Goal: Task Accomplishment & Management: Manage account settings

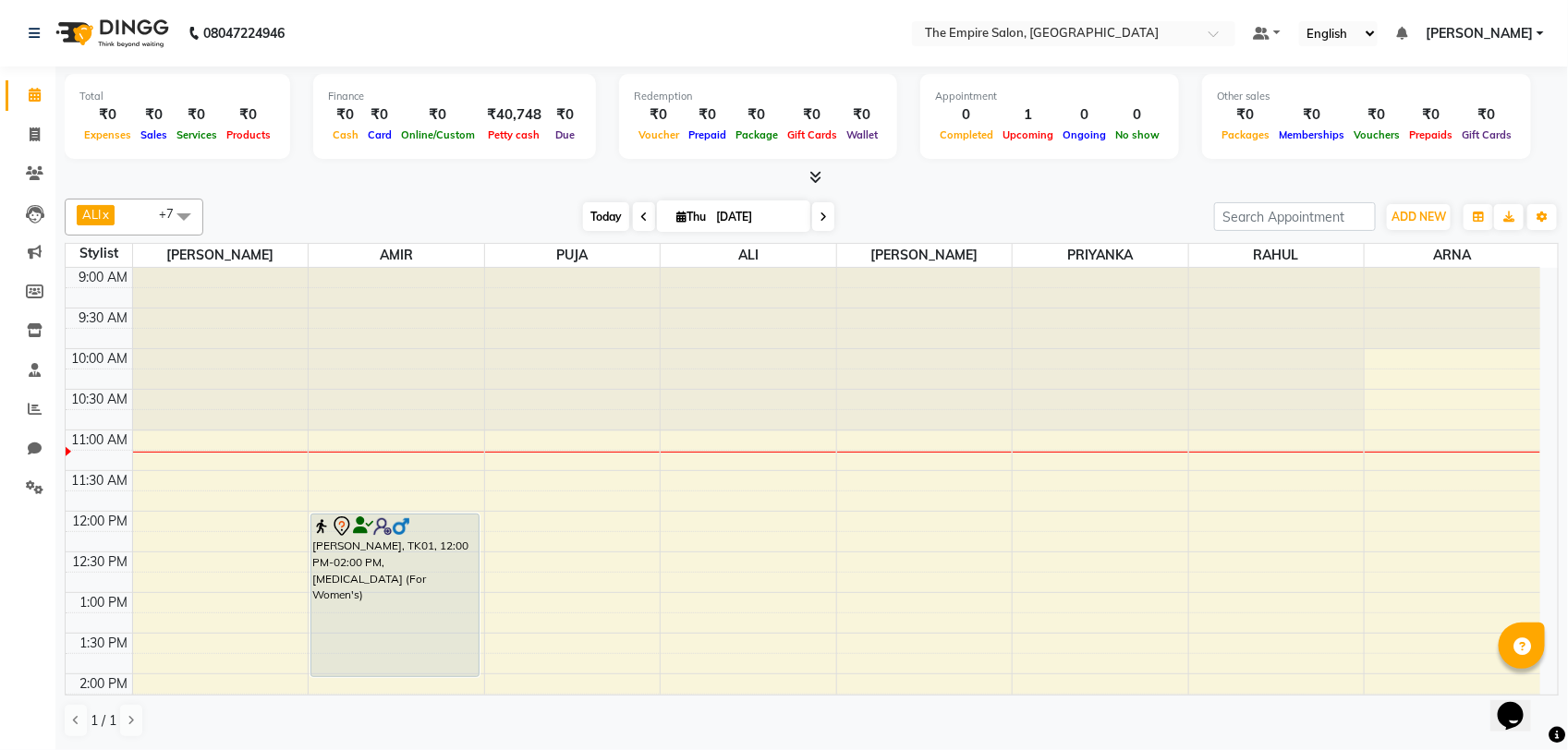
click at [599, 215] on span "Today" at bounding box center [606, 216] width 47 height 29
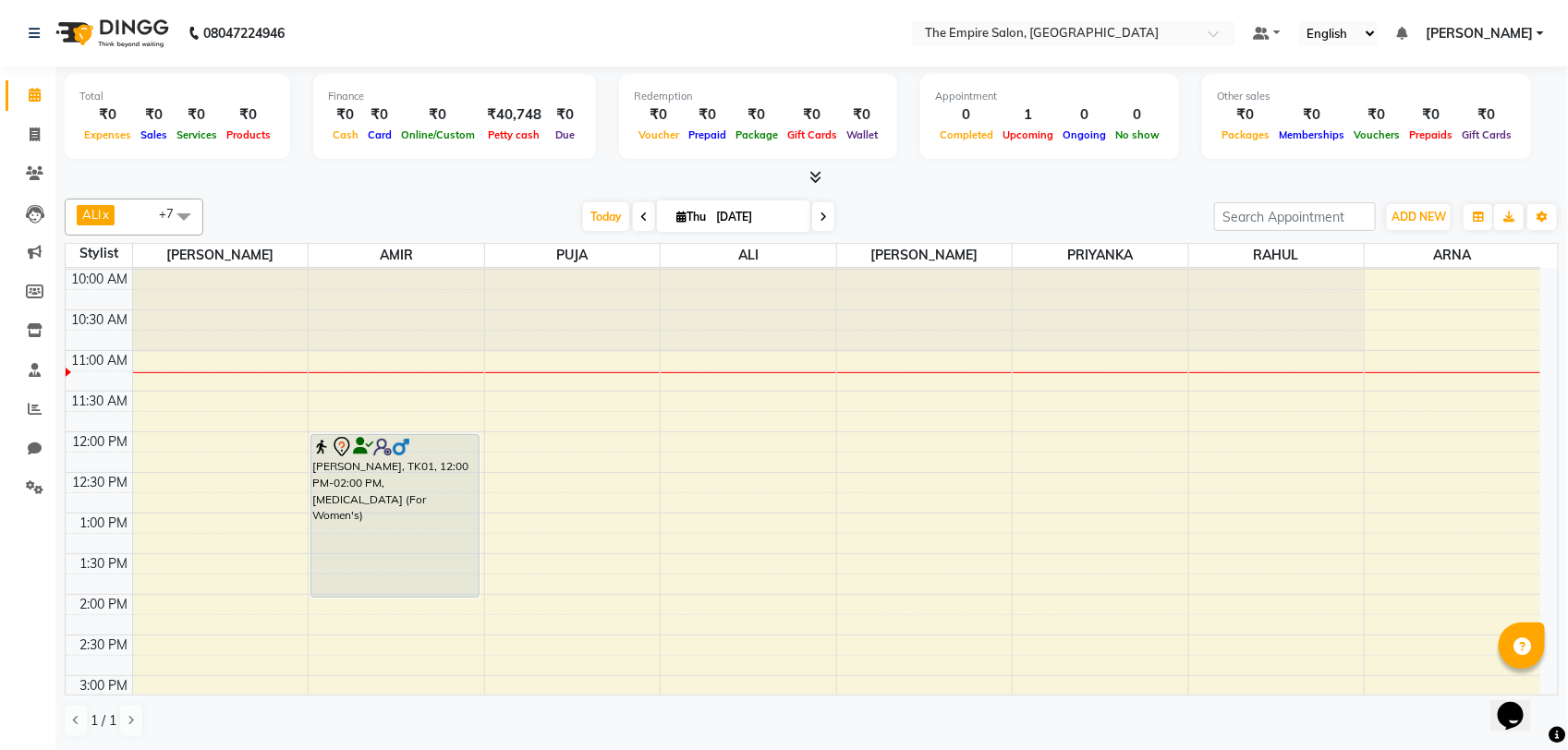
scroll to position [116, 0]
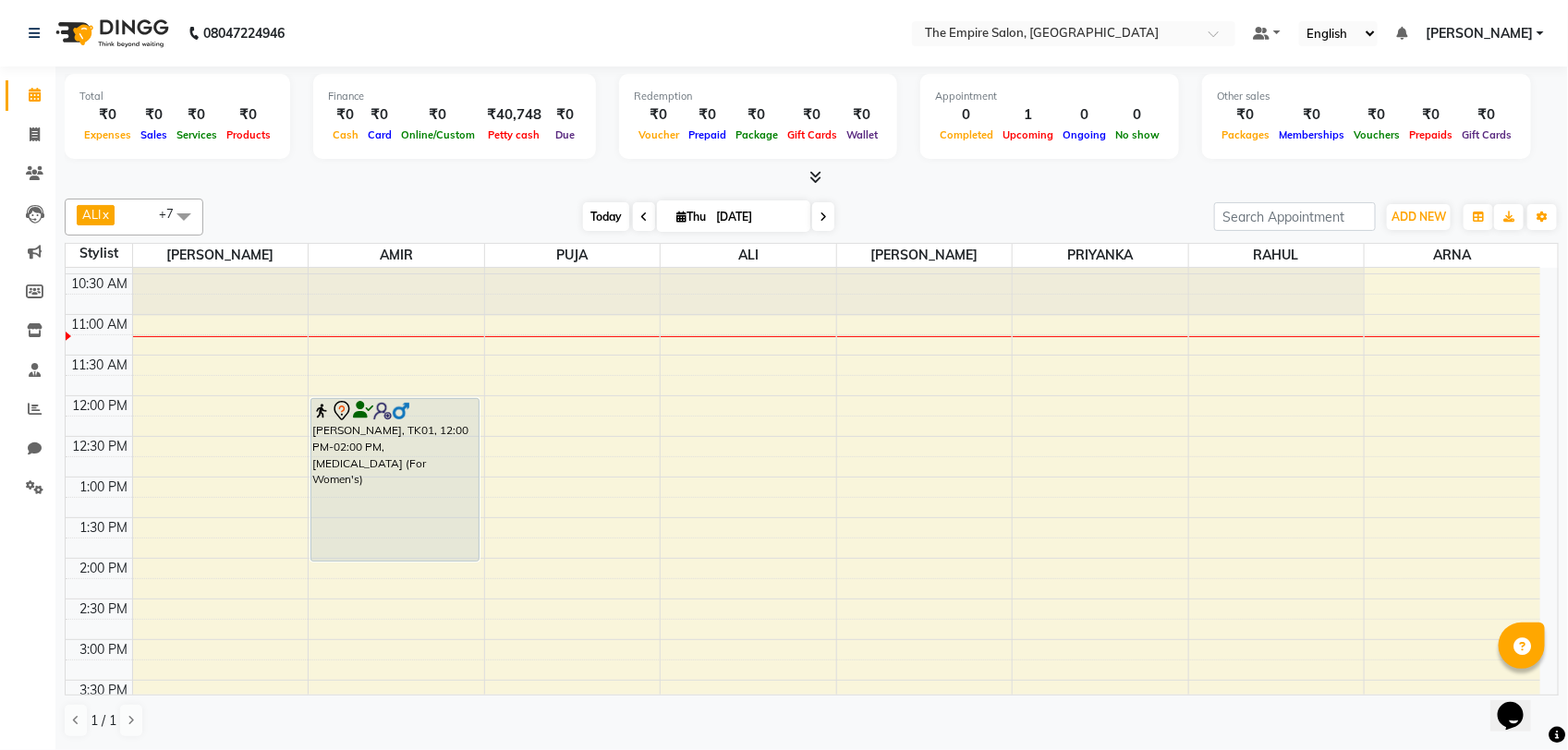
click at [599, 219] on span "Today" at bounding box center [606, 216] width 47 height 29
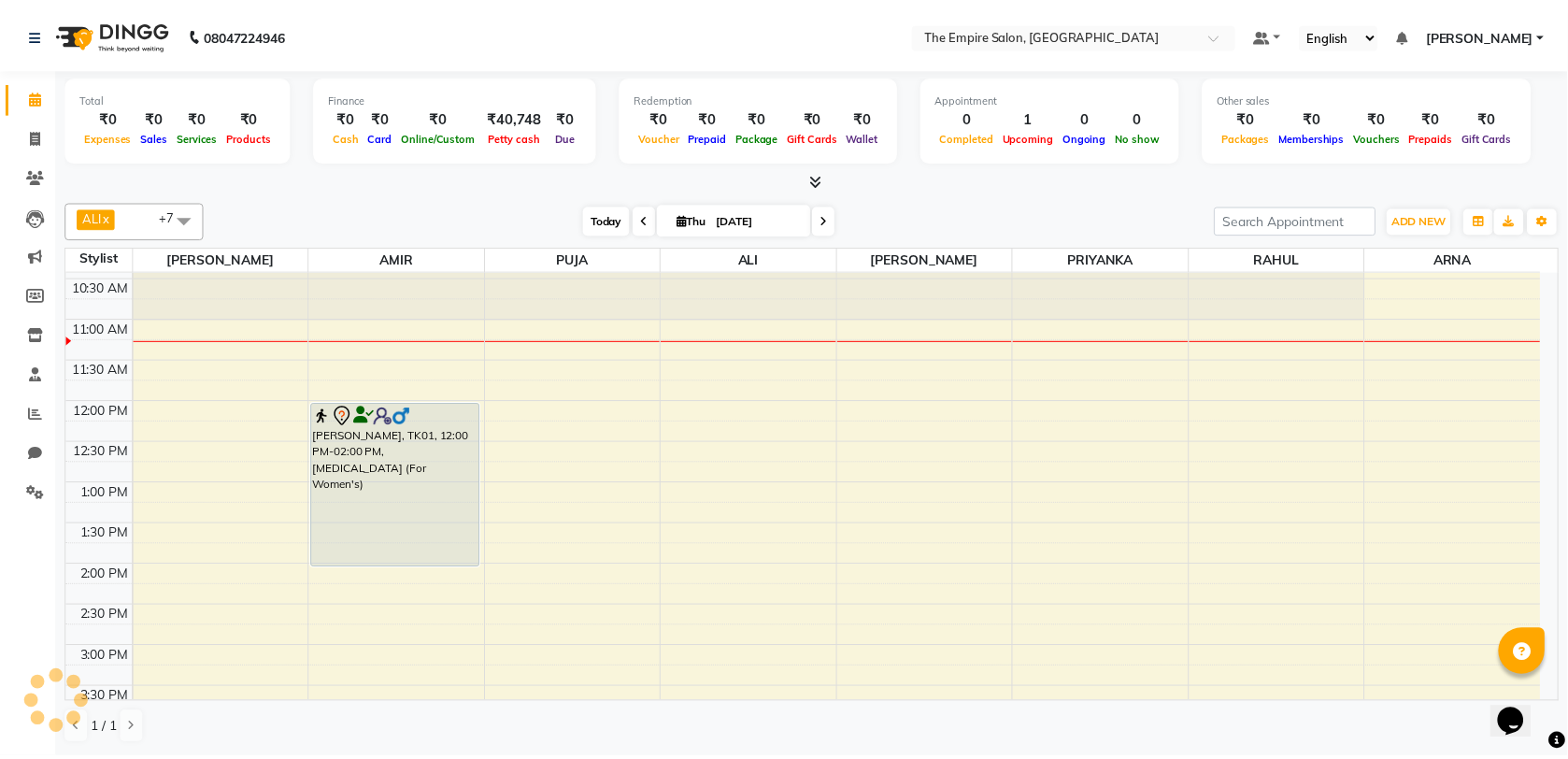
scroll to position [166, 0]
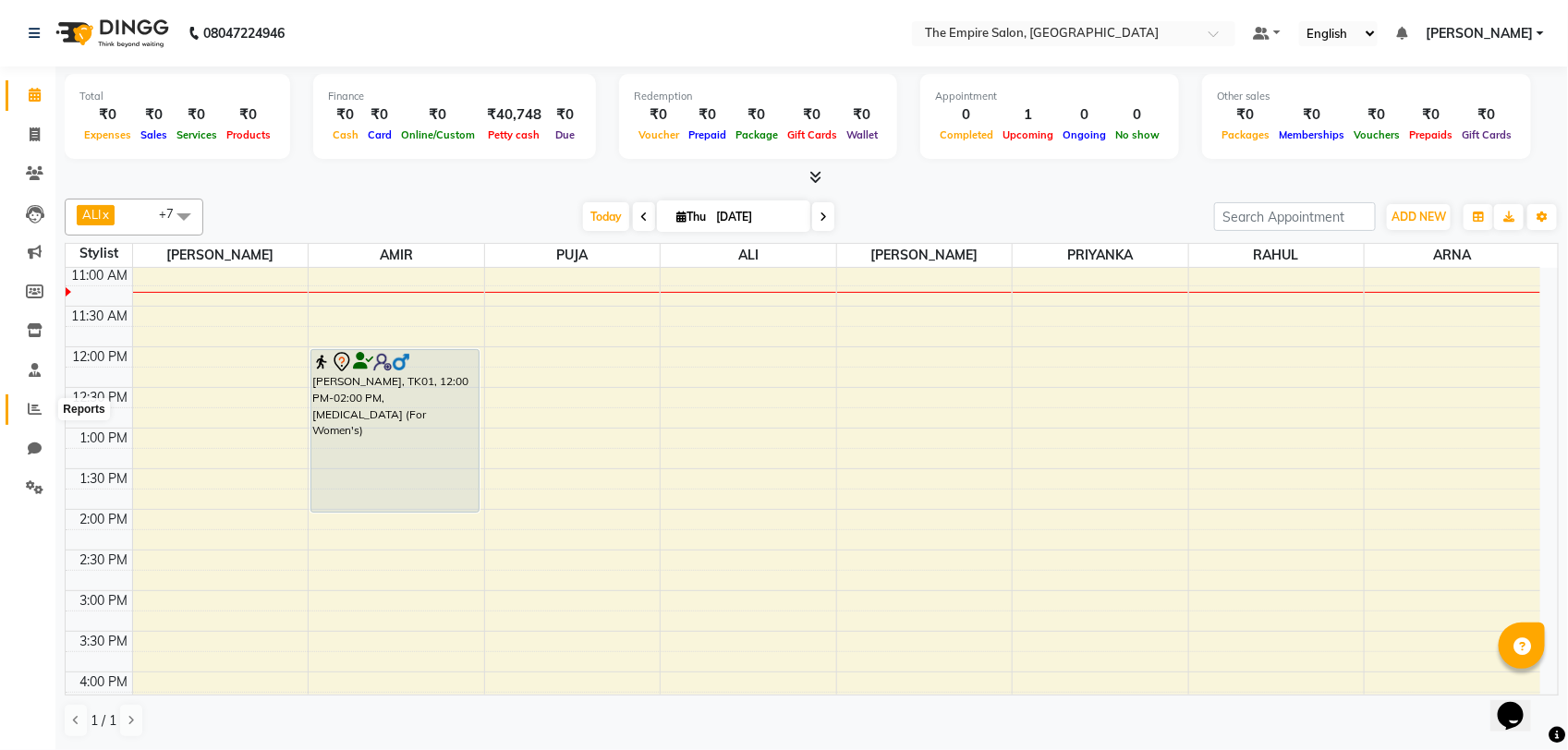
click at [25, 412] on span at bounding box center [35, 410] width 33 height 21
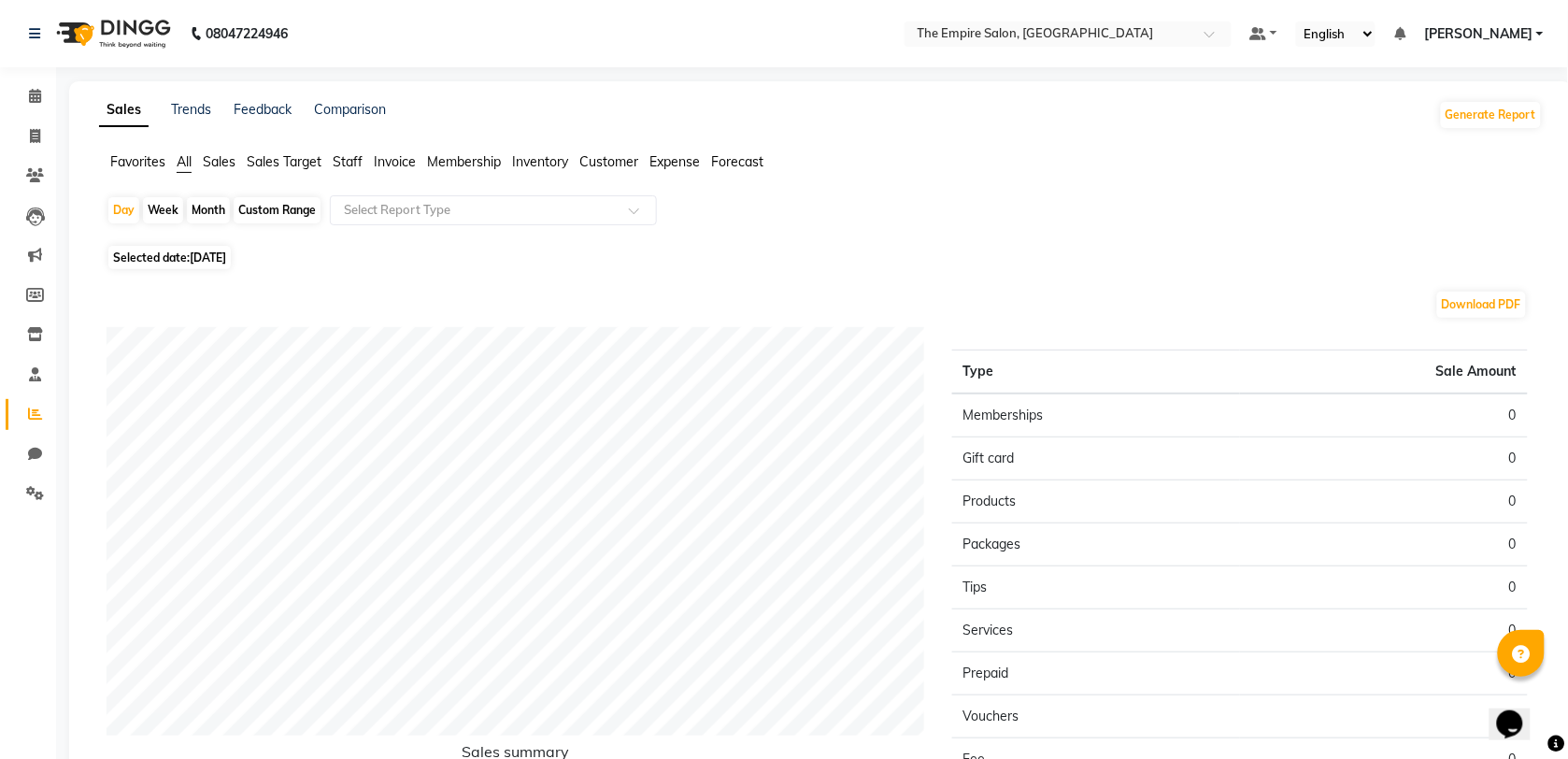
click at [280, 156] on span "Sales Target" at bounding box center [284, 161] width 75 height 17
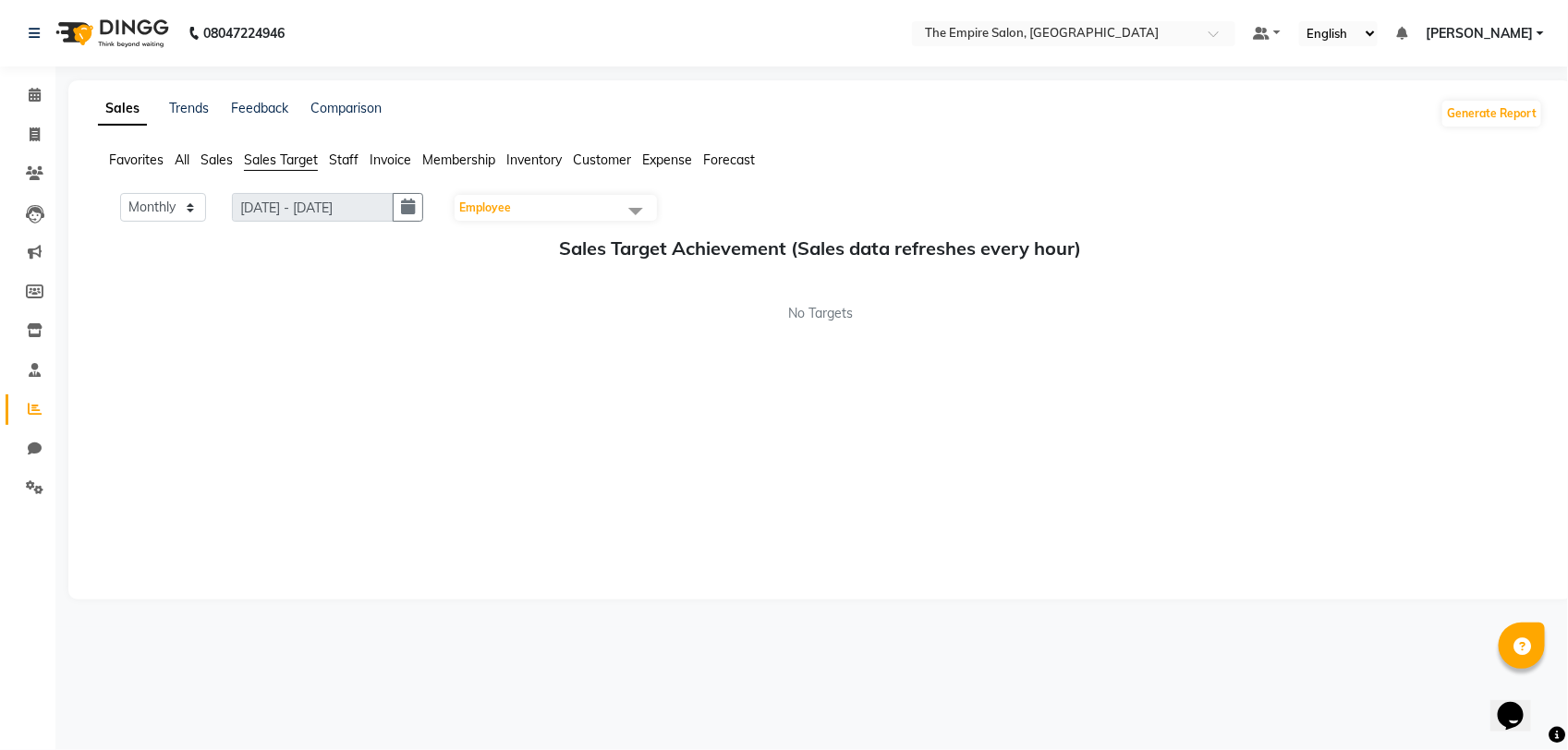
click at [340, 162] on span "Staff" at bounding box center [344, 160] width 30 height 17
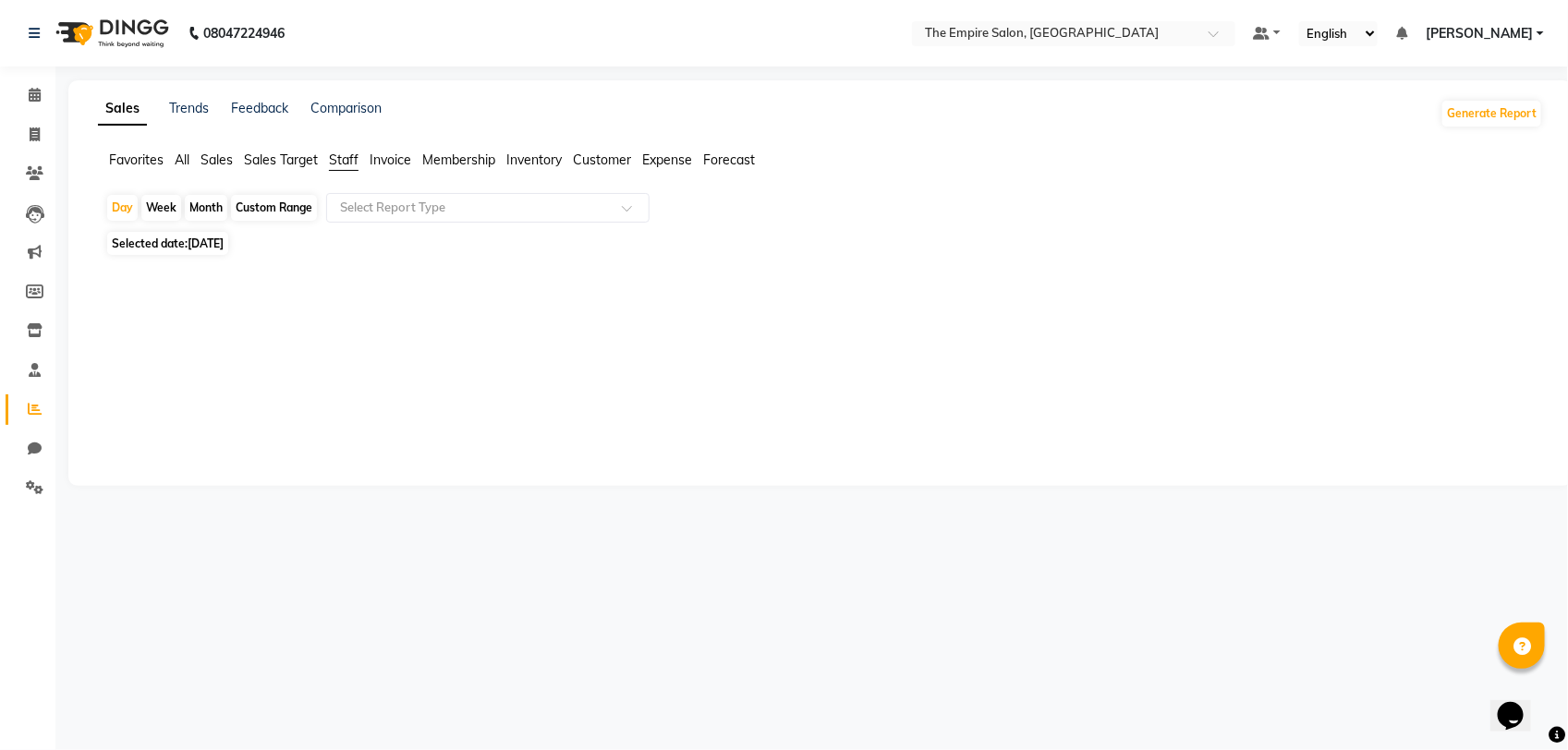
click at [205, 206] on div "Month" at bounding box center [206, 208] width 43 height 26
select select "9"
select select "2025"
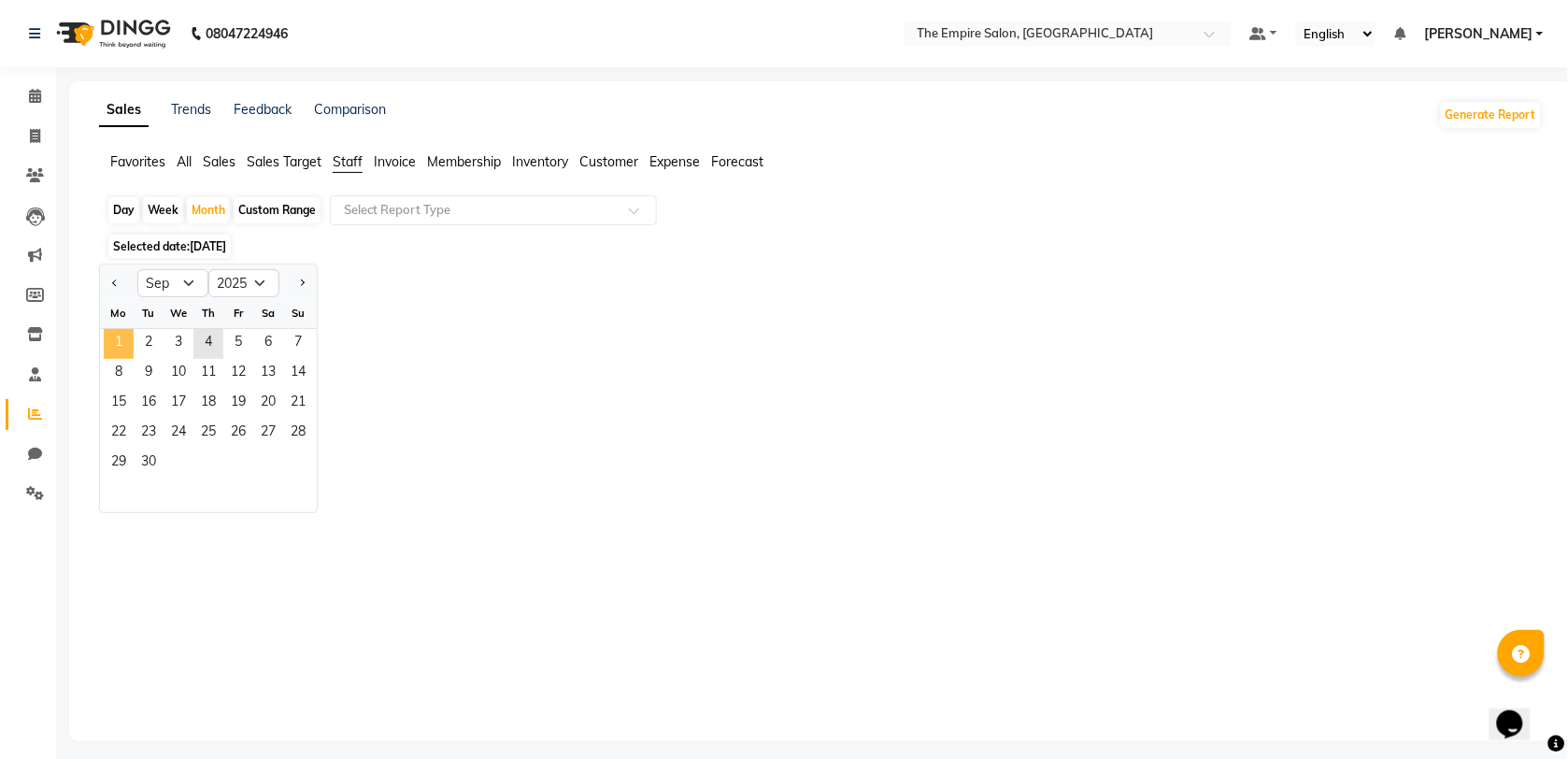
click at [117, 346] on span "1" at bounding box center [119, 345] width 30 height 30
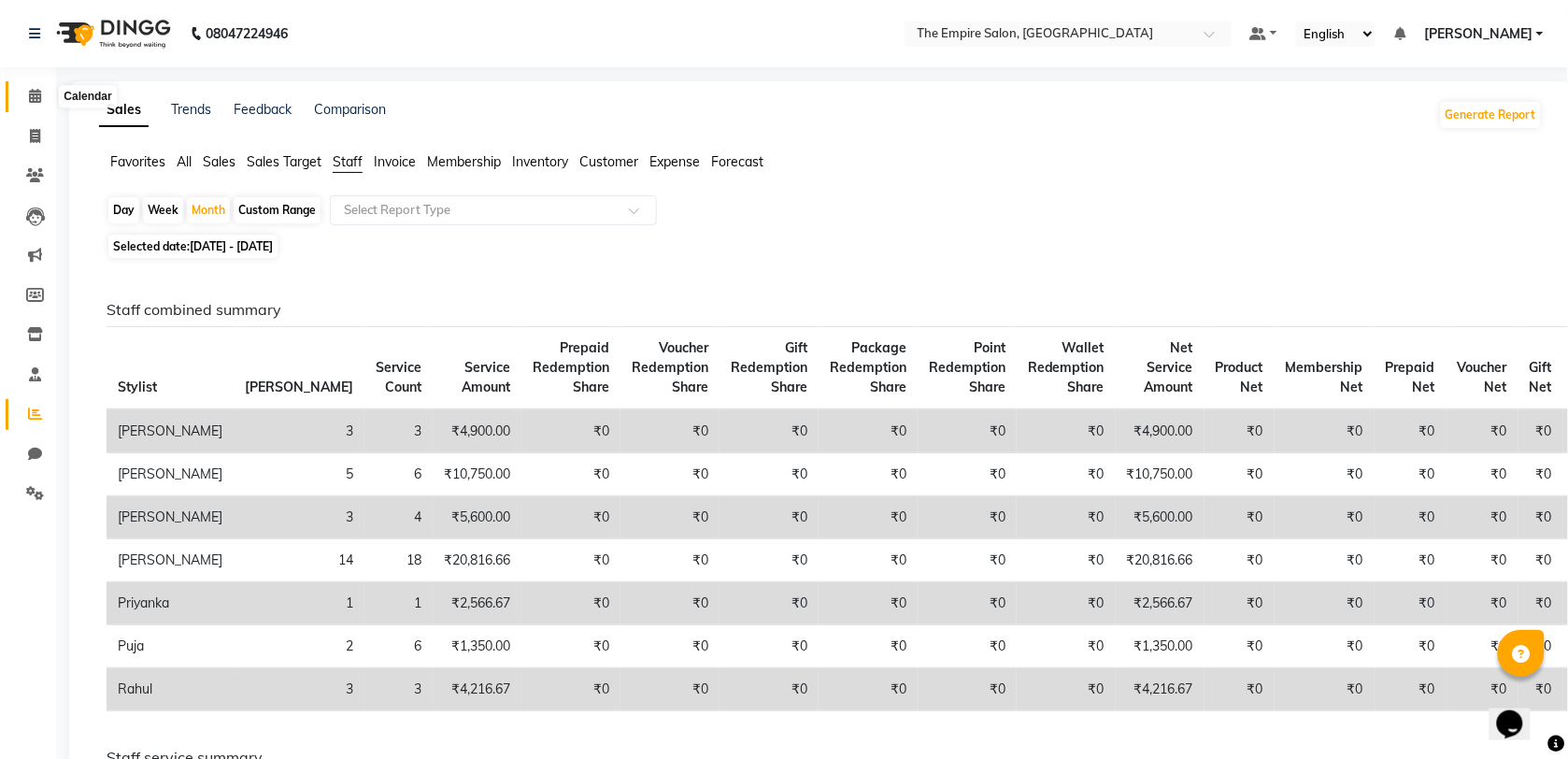
click at [24, 96] on span at bounding box center [35, 96] width 33 height 22
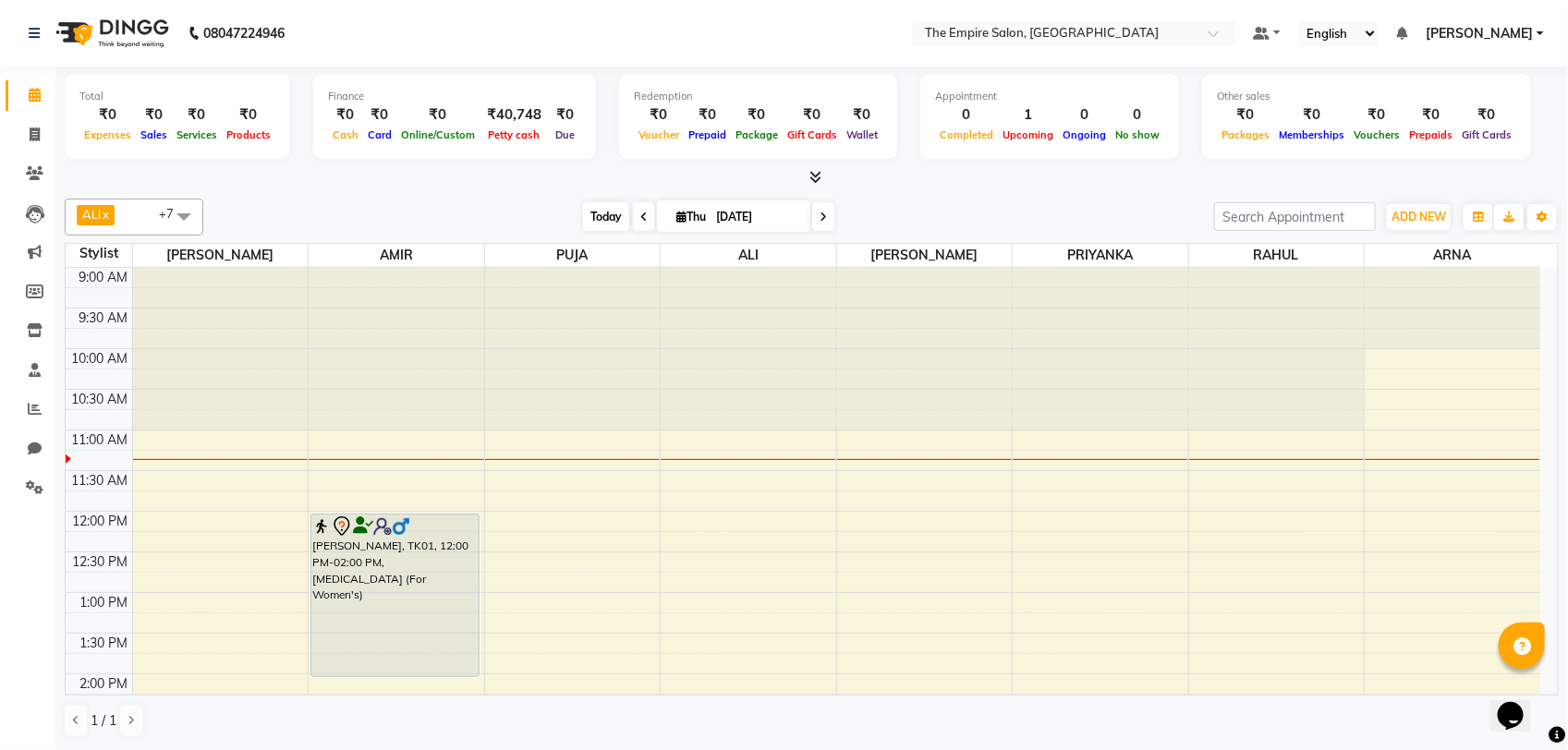
click at [593, 208] on span "Today" at bounding box center [606, 216] width 47 height 29
click at [829, 218] on span at bounding box center [824, 216] width 22 height 29
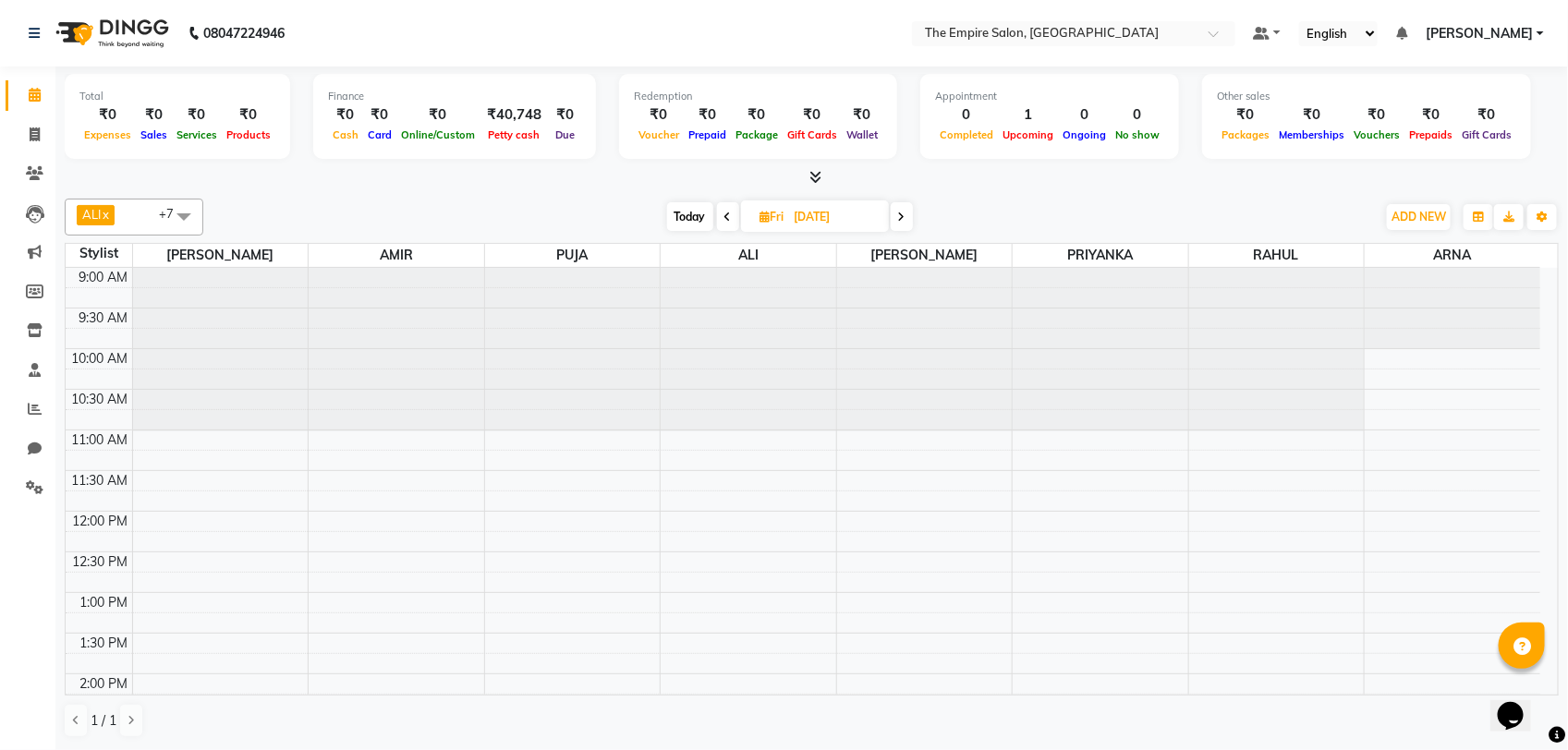
click at [896, 220] on span at bounding box center [902, 216] width 22 height 29
click at [899, 213] on span at bounding box center [904, 216] width 22 height 29
click at [679, 223] on span "Today" at bounding box center [687, 216] width 47 height 29
type input "[DATE]"
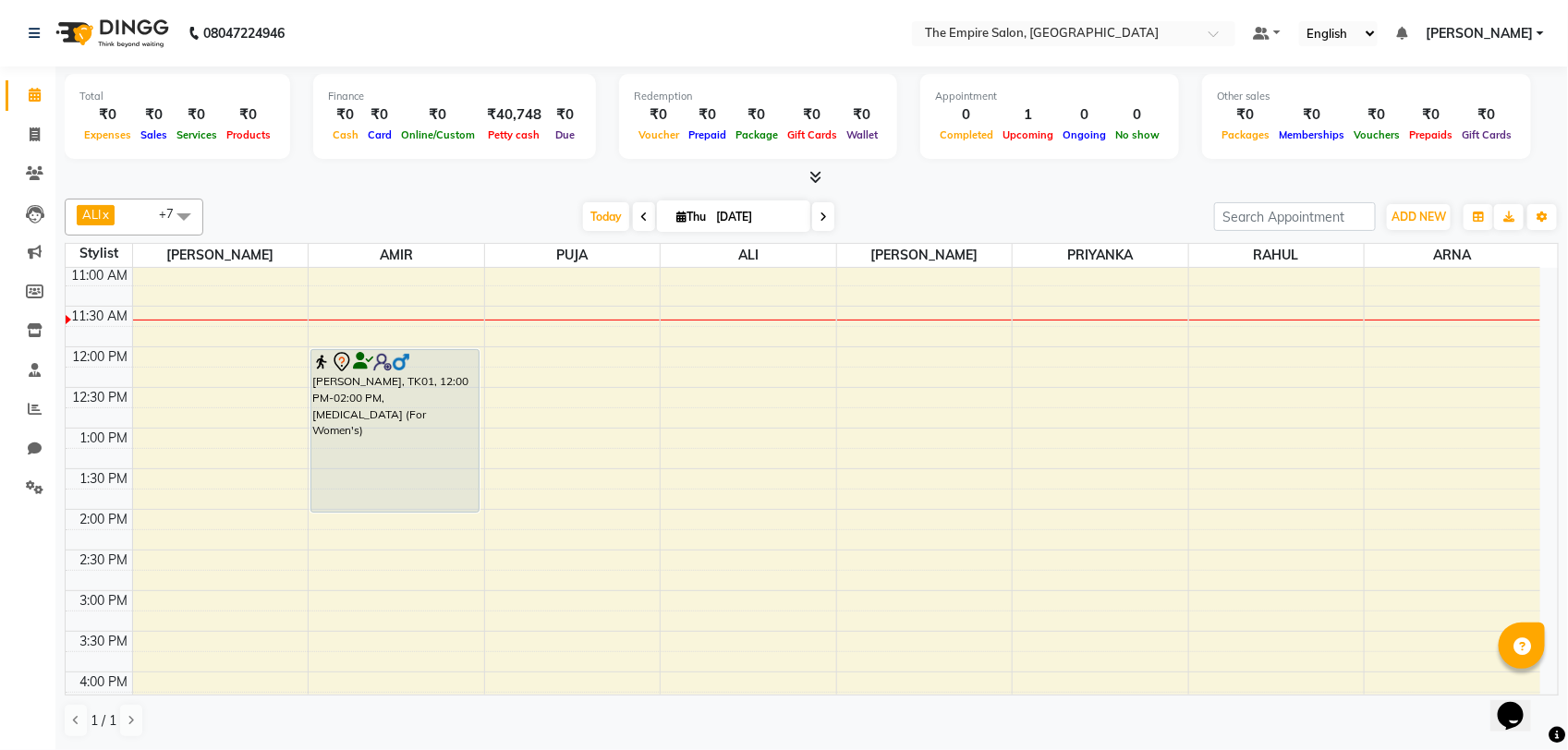
drag, startPoint x: 585, startPoint y: 217, endPoint x: 741, endPoint y: 328, distance: 191.5
click at [589, 227] on span "Today" at bounding box center [606, 216] width 47 height 29
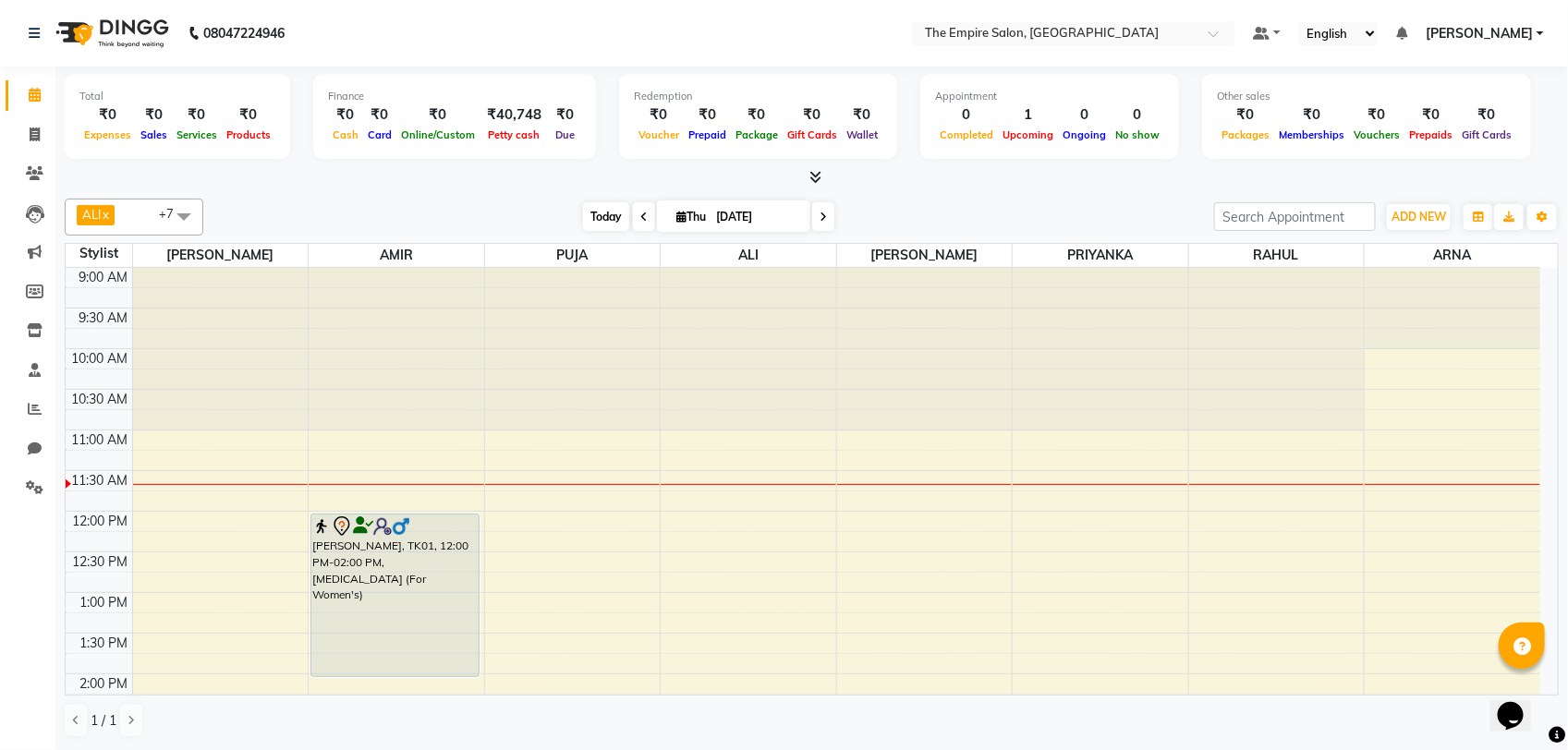
click at [599, 215] on span "Today" at bounding box center [606, 216] width 47 height 29
